Goal: Task Accomplishment & Management: Manage account settings

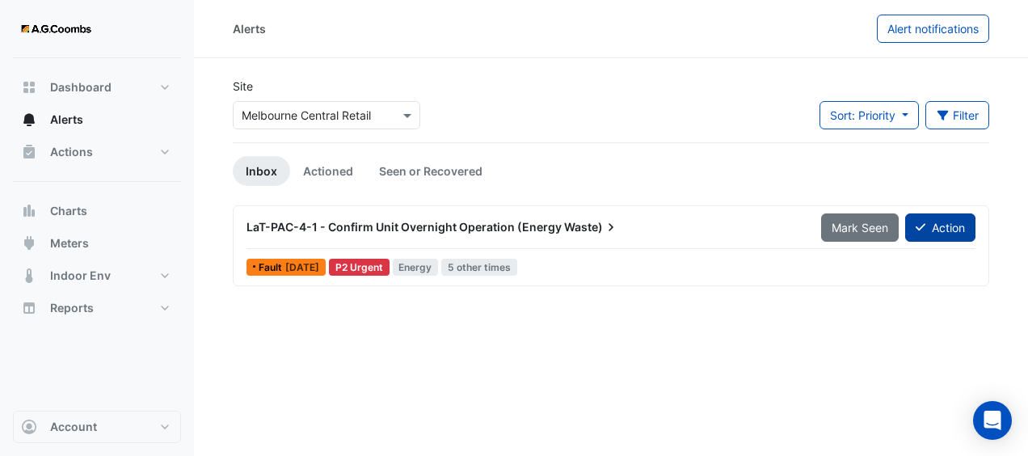
click at [931, 230] on button "Action" at bounding box center [940, 227] width 70 height 28
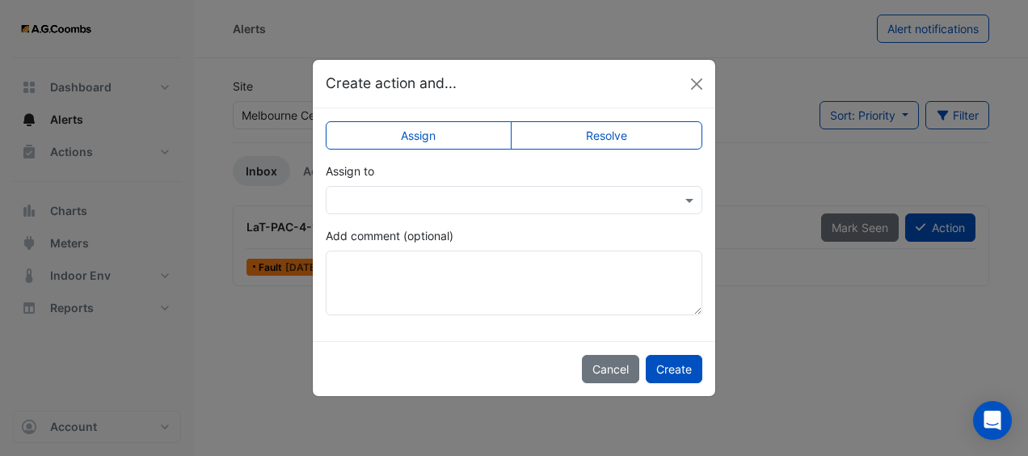
click at [512, 196] on input "text" at bounding box center [498, 200] width 326 height 17
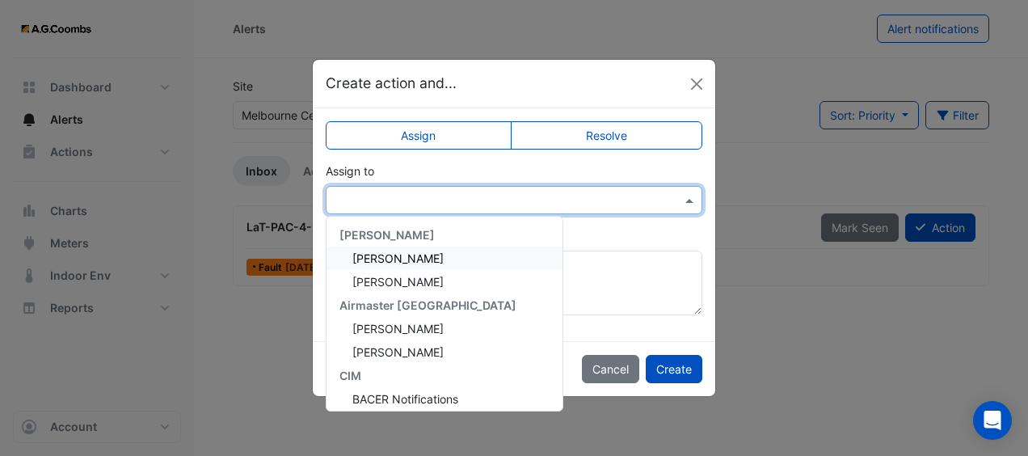
click at [464, 251] on div "[PERSON_NAME]" at bounding box center [444, 257] width 236 height 23
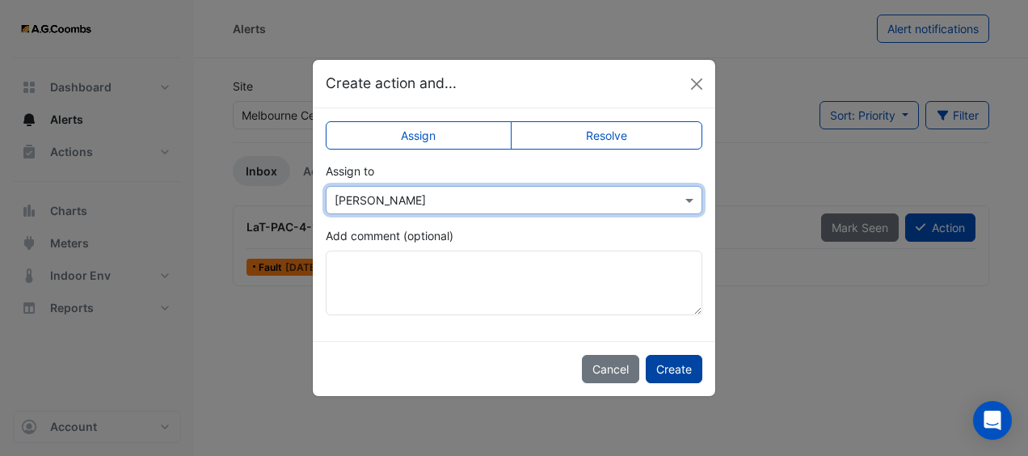
click at [667, 368] on button "Create" at bounding box center [674, 369] width 57 height 28
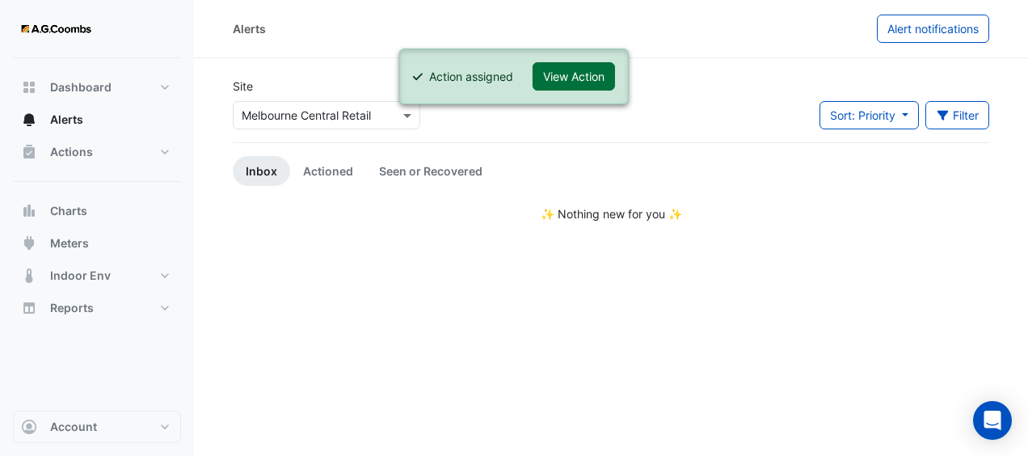
click at [579, 74] on button "View Action" at bounding box center [574, 76] width 82 height 28
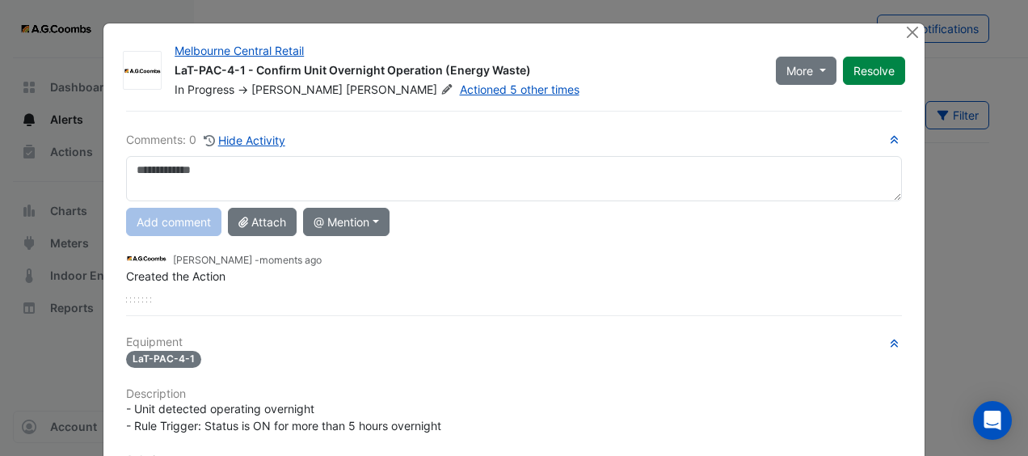
click at [486, 174] on textarea at bounding box center [514, 178] width 776 height 45
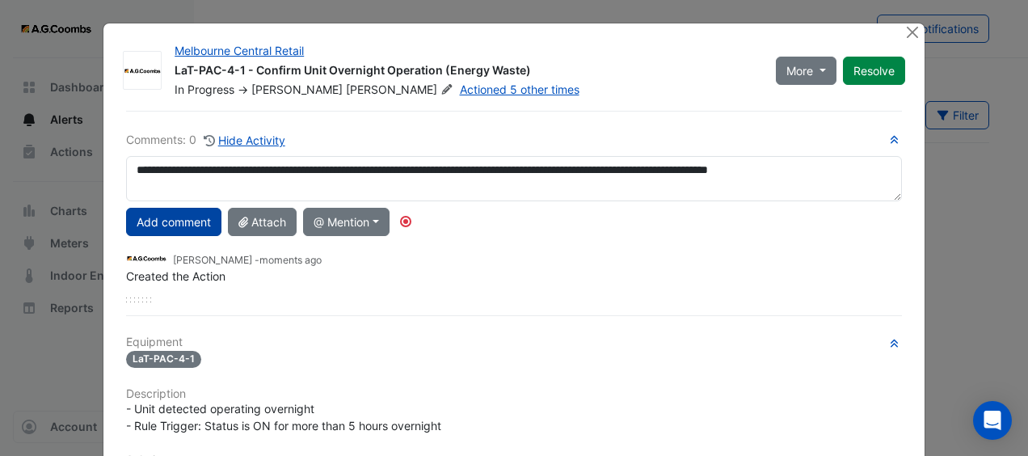
type textarea "**********"
click at [144, 221] on button "Add comment" at bounding box center [173, 222] width 95 height 28
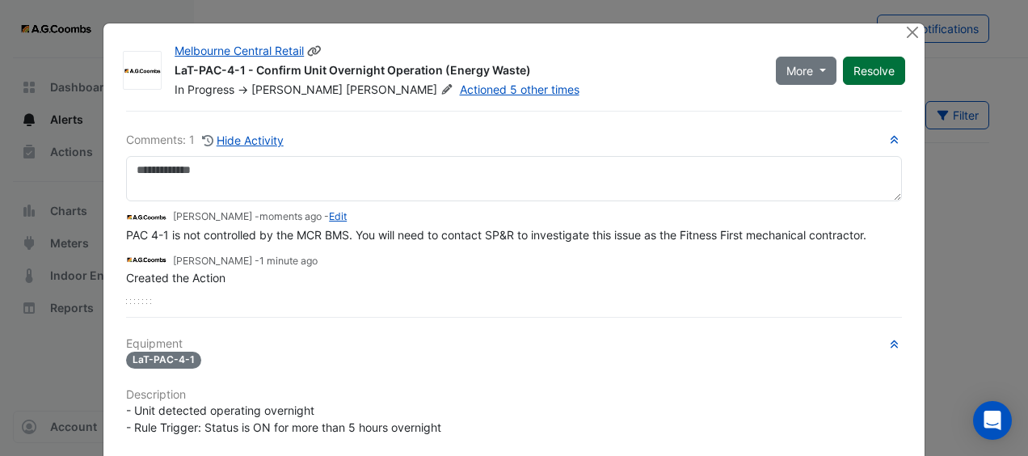
click at [874, 71] on button "Resolve" at bounding box center [874, 71] width 62 height 28
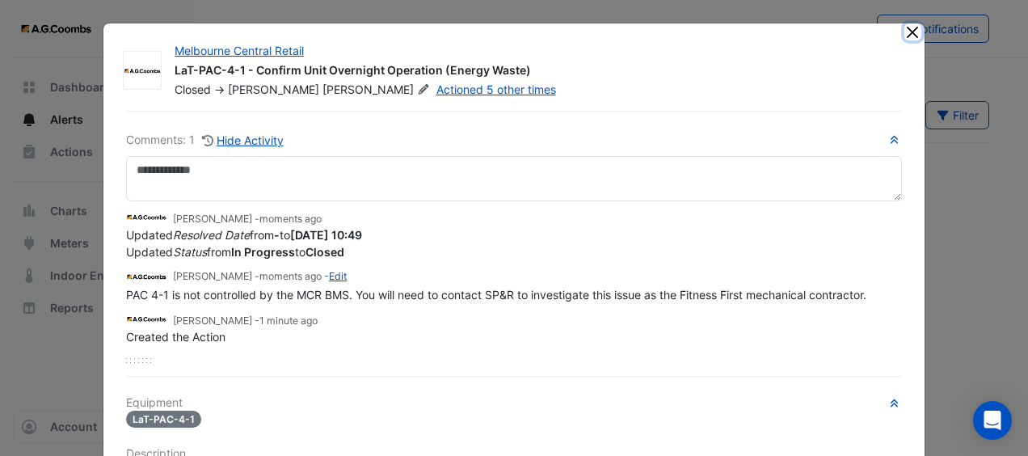
click at [907, 32] on button "Close" at bounding box center [912, 31] width 17 height 17
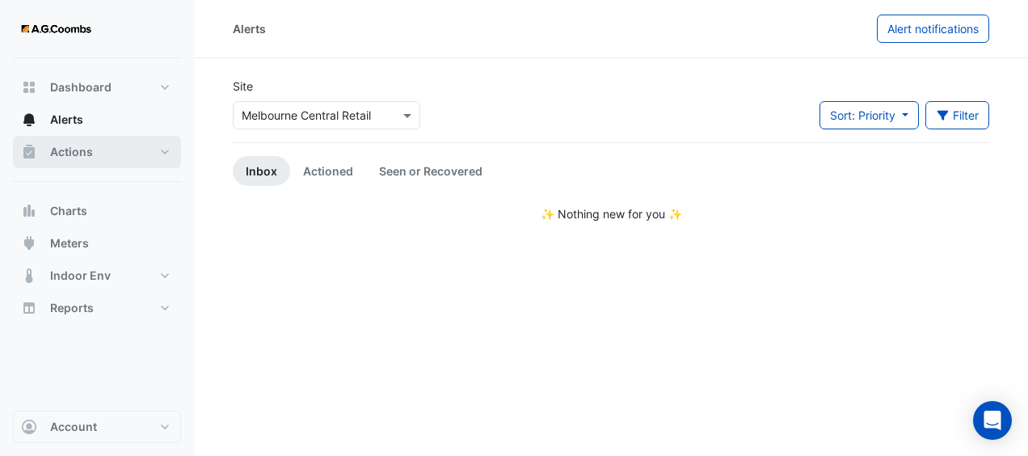
click at [120, 158] on button "Actions" at bounding box center [97, 152] width 168 height 32
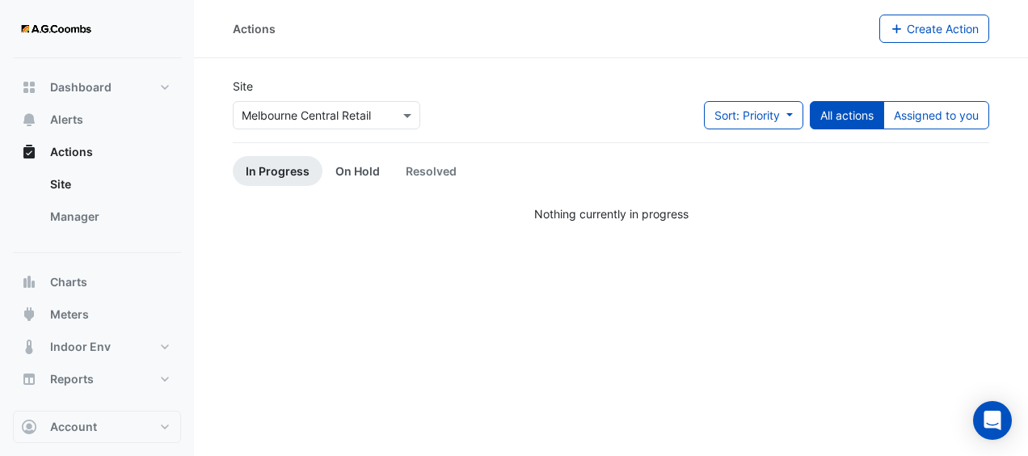
click at [360, 171] on link "On Hold" at bounding box center [357, 171] width 70 height 30
click at [427, 168] on link "Resolved" at bounding box center [431, 171] width 77 height 30
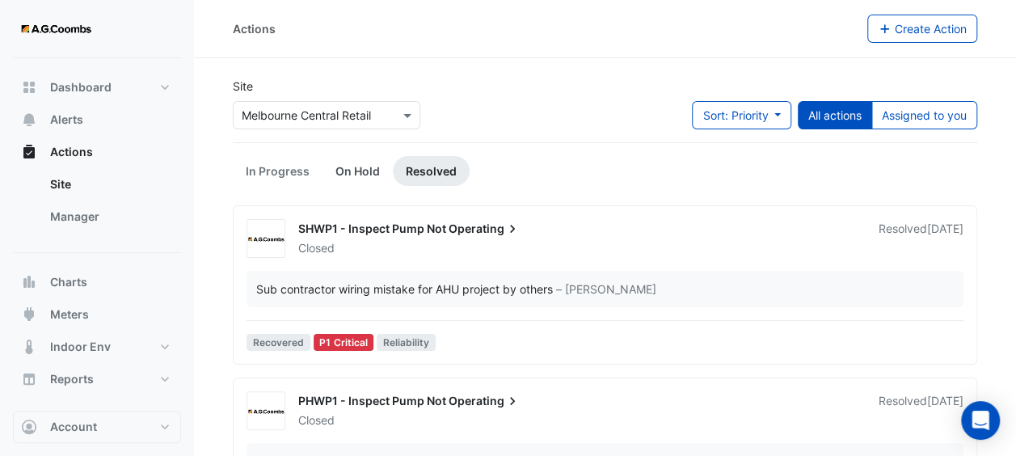
click at [343, 168] on link "On Hold" at bounding box center [357, 171] width 70 height 30
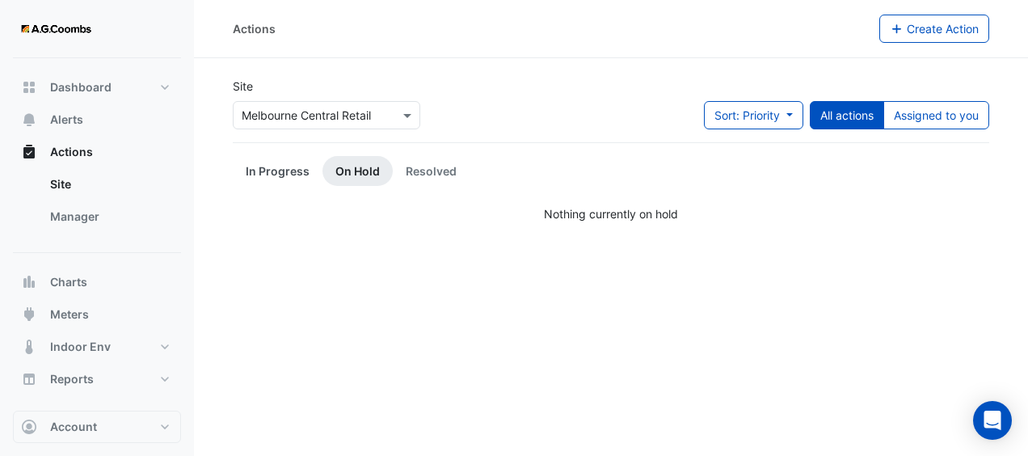
click at [272, 175] on link "In Progress" at bounding box center [278, 171] width 90 height 30
